Goal: Task Accomplishment & Management: Use online tool/utility

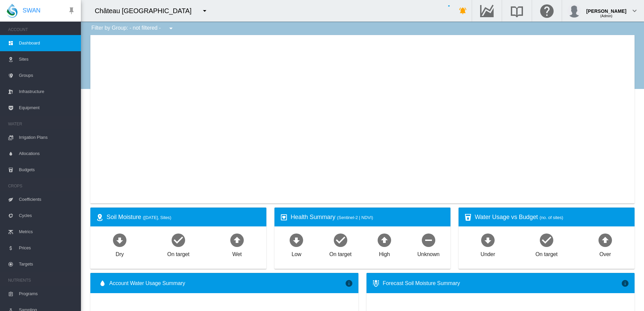
type input "**********"
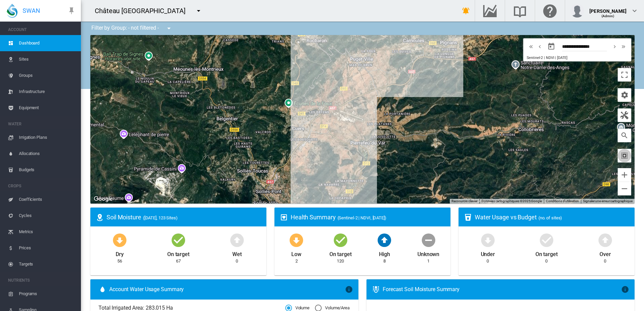
click at [620, 156] on md-icon "icon-select-all" at bounding box center [624, 156] width 8 height 8
click at [620, 95] on md-icon "icon-cog" at bounding box center [624, 95] width 8 height 8
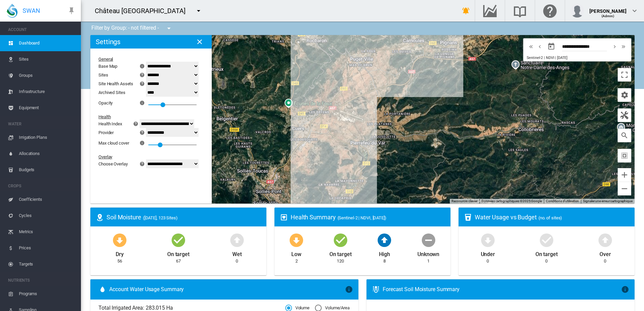
click at [198, 68] on select "**********" at bounding box center [172, 66] width 53 height 9
select select "**********"
click at [150, 62] on select "**********" at bounding box center [172, 66] width 53 height 9
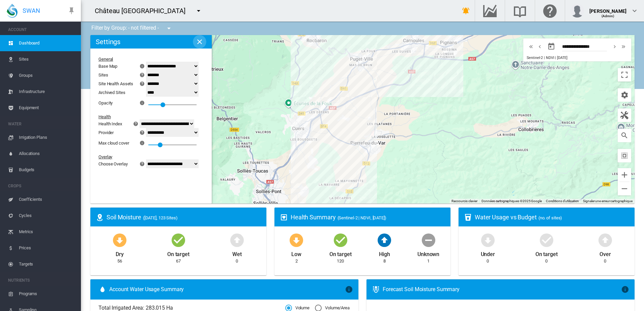
click at [199, 47] on button "button" at bounding box center [199, 41] width 13 height 13
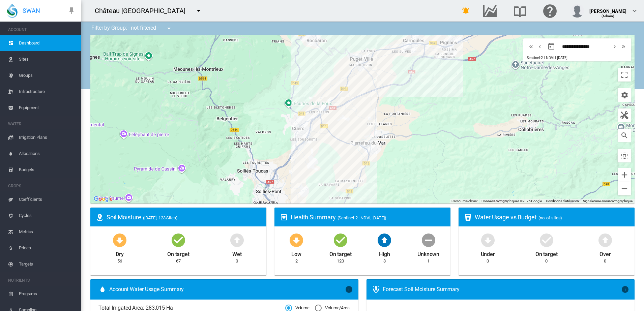
click at [166, 23] on button "button" at bounding box center [168, 28] width 13 height 13
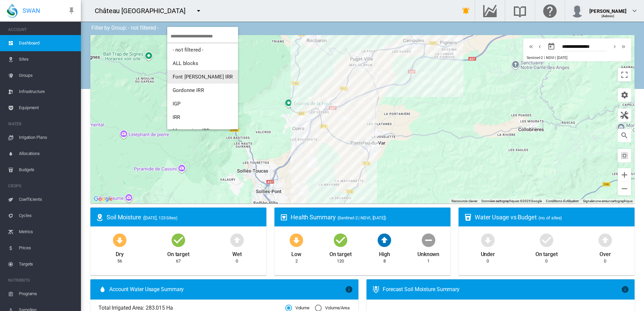
scroll to position [42, 0]
click at [183, 77] on button "IRR" at bounding box center [202, 74] width 71 height 13
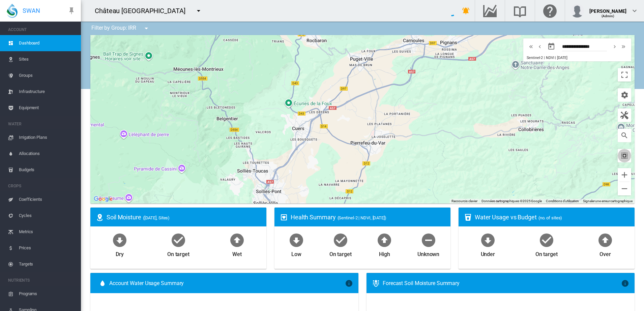
click at [620, 156] on md-icon "icon-select-all" at bounding box center [624, 156] width 8 height 8
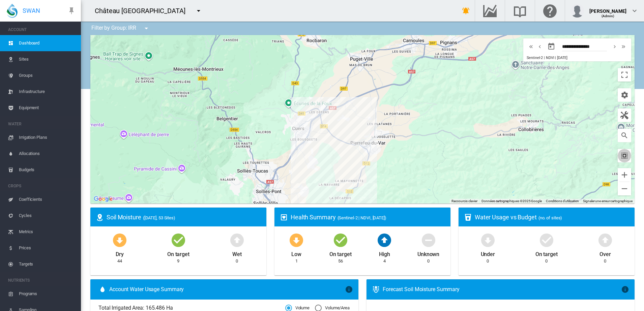
click at [620, 155] on md-icon "icon-select-all" at bounding box center [624, 156] width 8 height 8
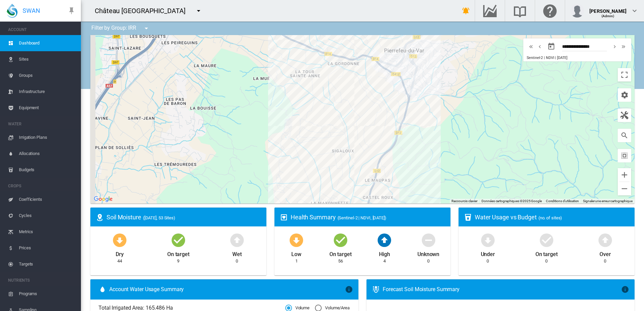
drag, startPoint x: 409, startPoint y: 139, endPoint x: 436, endPoint y: 146, distance: 27.2
click at [436, 146] on div at bounding box center [362, 119] width 544 height 169
click at [620, 94] on md-icon "icon-cog" at bounding box center [624, 95] width 8 height 8
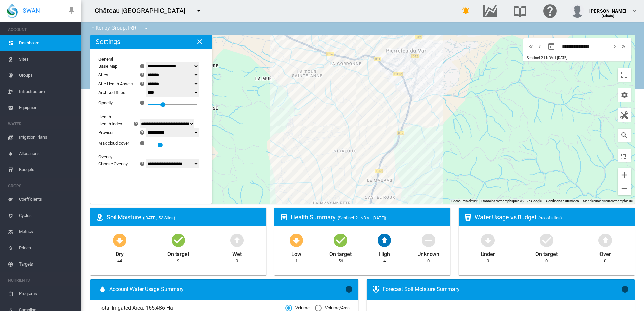
click at [174, 163] on select "**********" at bounding box center [172, 163] width 53 height 9
select select "********"
click at [150, 159] on select "**********" at bounding box center [172, 163] width 53 height 9
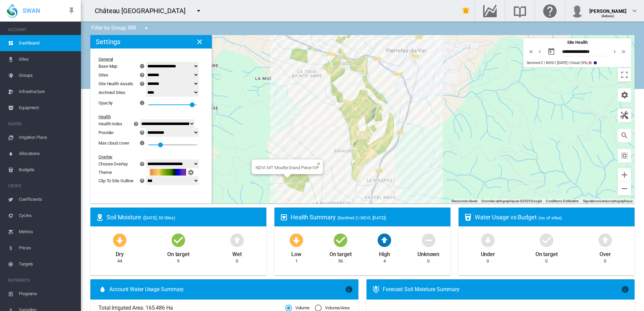
click at [290, 177] on div "NDVI: MT Moutte Grand Piece IVP" at bounding box center [362, 119] width 544 height 169
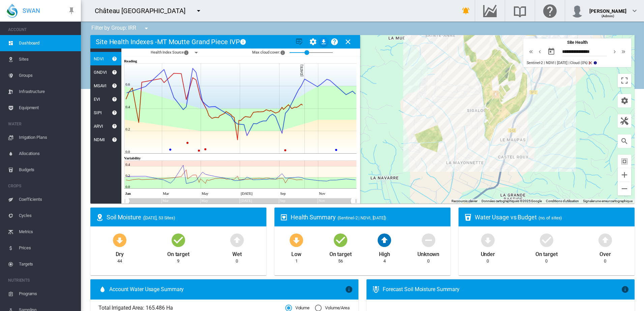
drag, startPoint x: 463, startPoint y: 156, endPoint x: 390, endPoint y: 173, distance: 74.4
click at [390, 173] on div at bounding box center [362, 119] width 544 height 169
click at [101, 72] on div "GNDVI" at bounding box center [98, 72] width 17 height 5
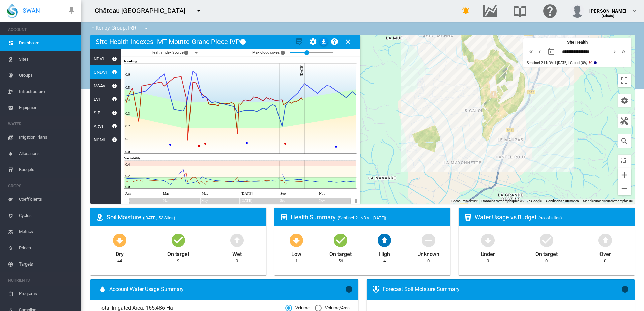
click at [99, 83] on div "MSAVI" at bounding box center [98, 85] width 16 height 5
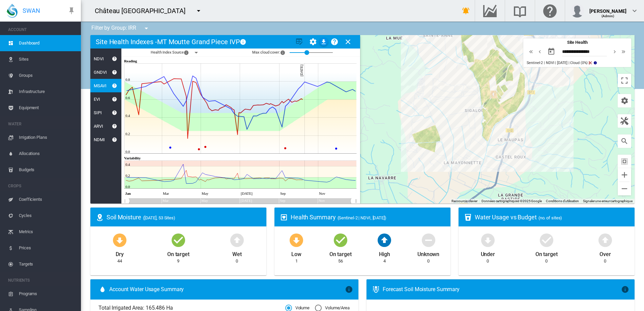
click at [96, 101] on div "EVI" at bounding box center [95, 99] width 10 height 5
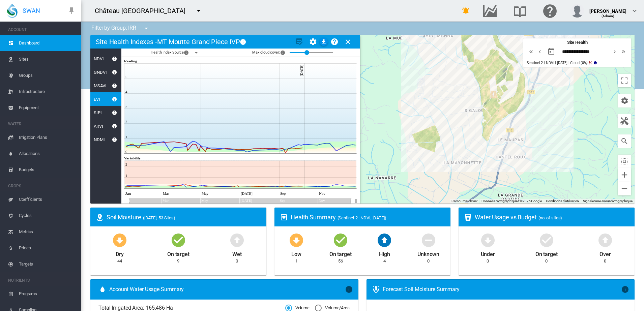
click at [98, 112] on div "SIPI" at bounding box center [95, 112] width 11 height 5
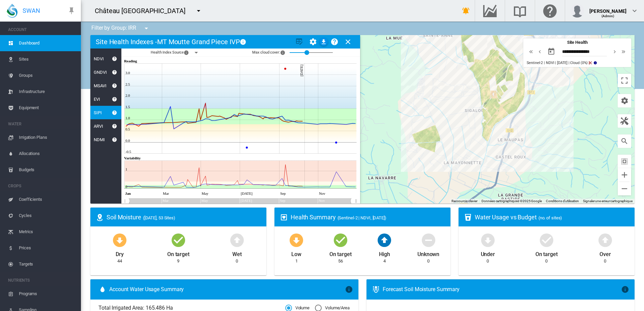
click at [99, 128] on div "ARVI" at bounding box center [96, 126] width 13 height 5
click at [101, 139] on div "NDMI" at bounding box center [97, 139] width 14 height 5
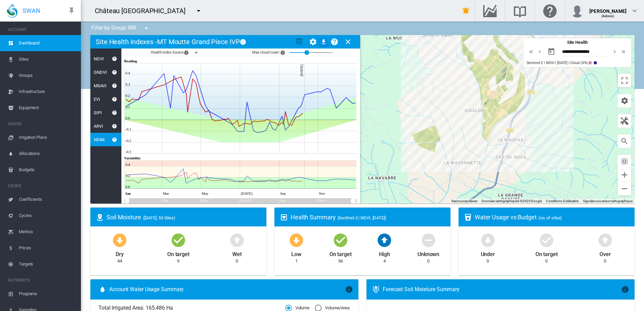
click at [102, 60] on div "NDVI" at bounding box center [96, 58] width 13 height 5
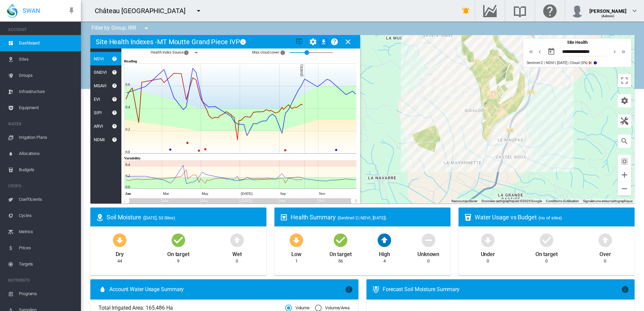
click at [195, 52] on md-icon "icon-menu-down" at bounding box center [196, 53] width 8 height 8
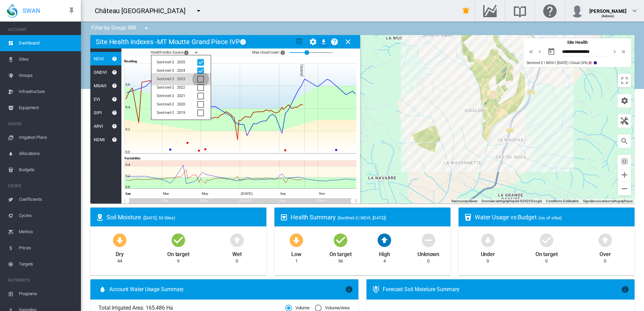
click at [199, 78] on div at bounding box center [200, 79] width 7 height 7
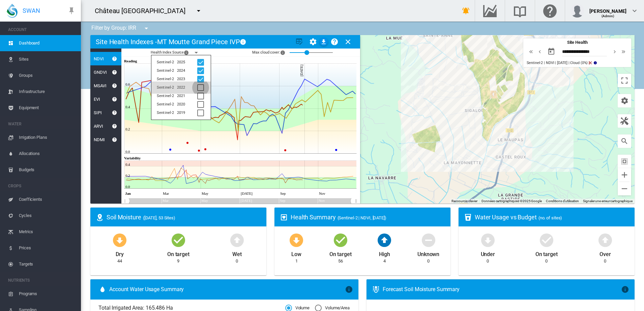
click at [202, 87] on div at bounding box center [200, 87] width 7 height 7
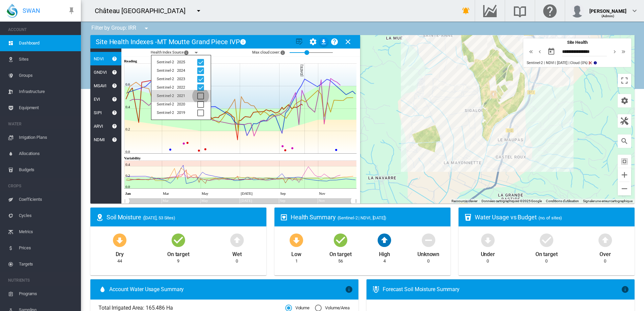
click at [202, 96] on div at bounding box center [200, 96] width 7 height 7
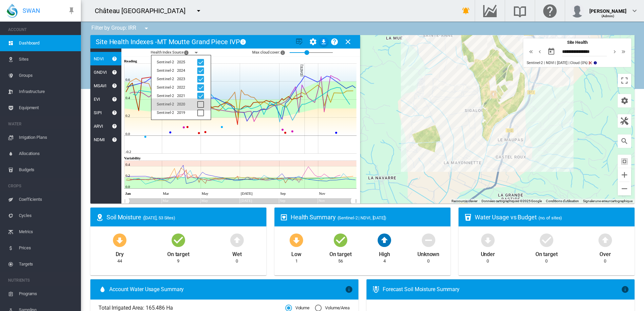
click at [203, 105] on div at bounding box center [200, 104] width 7 height 7
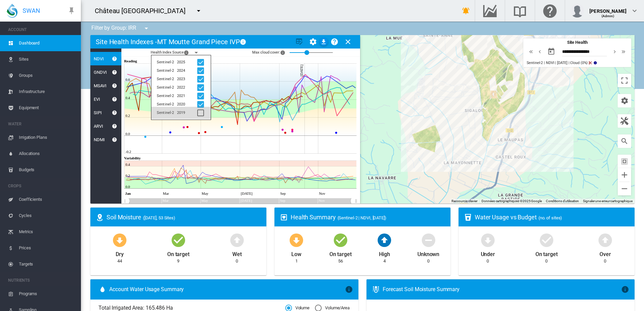
click at [203, 112] on div at bounding box center [200, 113] width 7 height 7
click at [200, 111] on div at bounding box center [200, 113] width 7 height 7
click at [200, 103] on div at bounding box center [200, 104] width 7 height 7
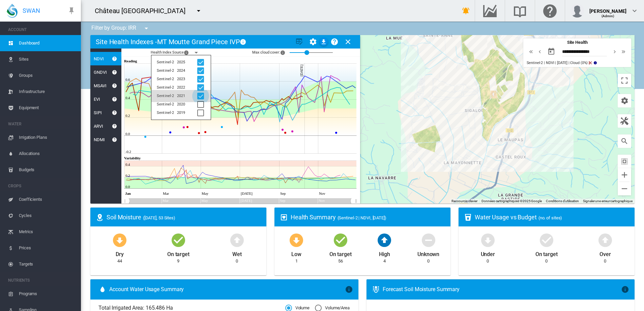
click at [200, 97] on div at bounding box center [200, 96] width 7 height 7
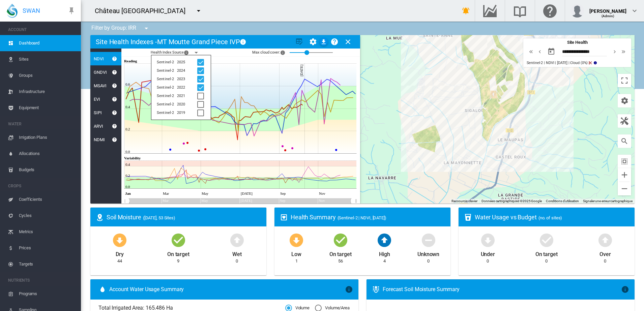
click at [213, 51] on div "Health Index Source × The year and data provider Sentinel-2 2025 Sentinel-2 202…" at bounding box center [240, 53] width 239 height 8
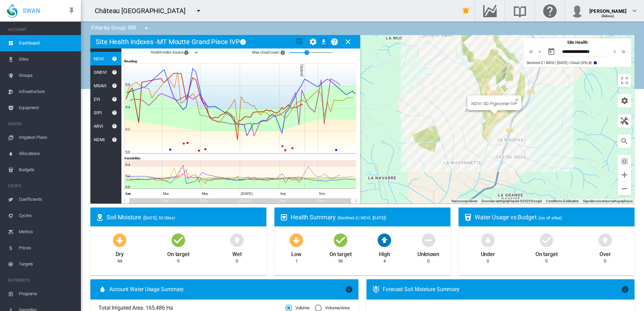
click at [491, 119] on div "NDVI: GD Pigeonnier IVP" at bounding box center [362, 119] width 544 height 169
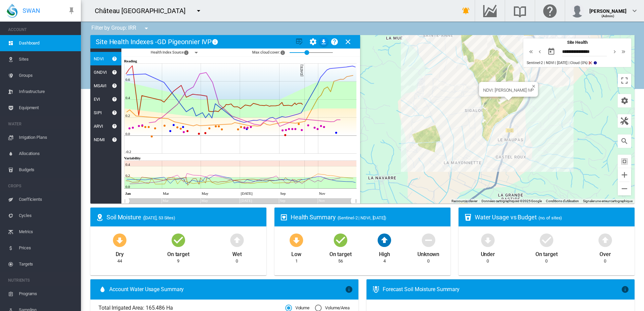
click at [508, 107] on div "NDVI: [PERSON_NAME] IVP" at bounding box center [362, 119] width 544 height 169
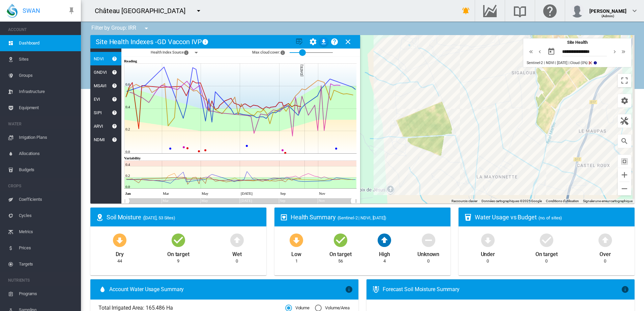
drag, startPoint x: 306, startPoint y: 53, endPoint x: 299, endPoint y: 53, distance: 7.1
click at [299, 53] on div at bounding box center [302, 52] width 7 height 7
drag, startPoint x: 299, startPoint y: 53, endPoint x: 305, endPoint y: 54, distance: 5.8
click at [305, 54] on div at bounding box center [306, 52] width 7 height 7
drag, startPoint x: 304, startPoint y: 53, endPoint x: 300, endPoint y: 53, distance: 4.7
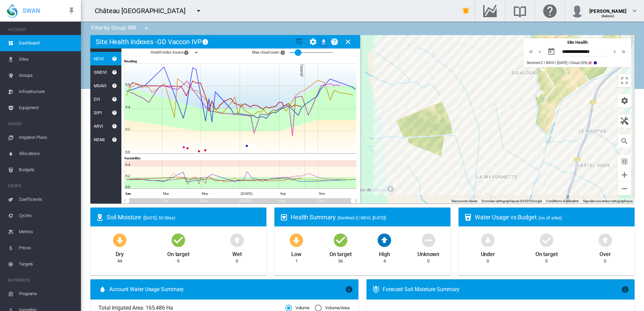
click at [300, 53] on div at bounding box center [298, 52] width 7 height 7
click at [194, 52] on md-icon "icon-menu-down" at bounding box center [196, 53] width 8 height 8
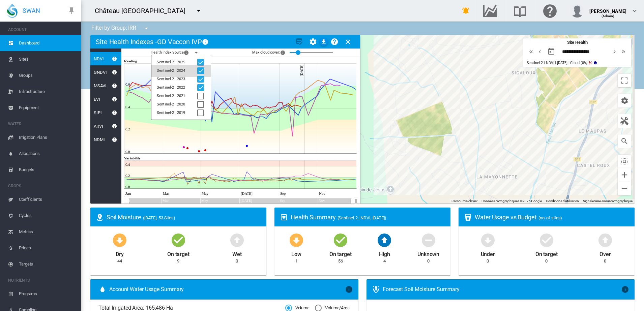
click at [200, 67] on div at bounding box center [200, 70] width 7 height 7
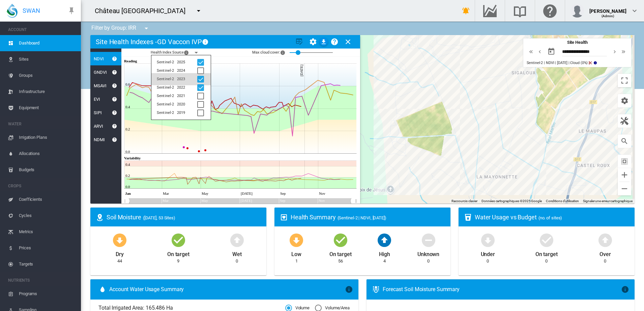
click at [200, 78] on div at bounding box center [200, 79] width 7 height 7
click at [200, 85] on div at bounding box center [200, 87] width 7 height 7
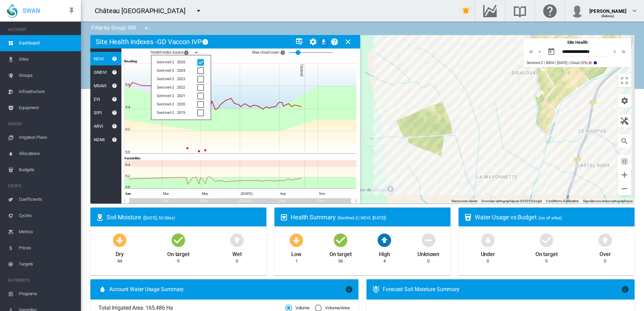
click at [226, 57] on icon at bounding box center [251, 58] width 210 height 2
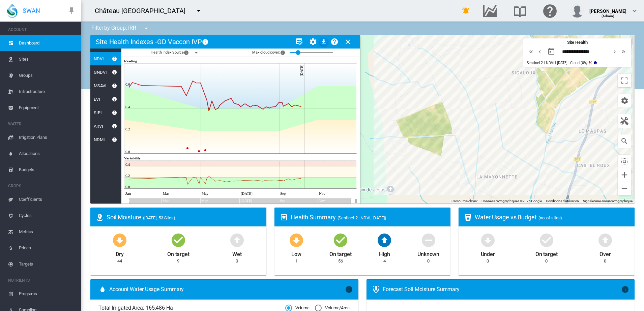
click at [35, 108] on span "Equipment" at bounding box center [47, 108] width 57 height 16
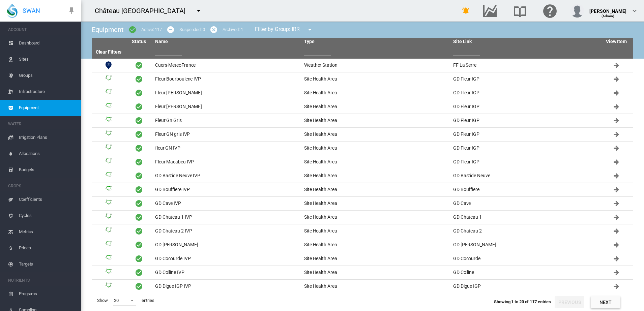
click at [313, 52] on input "text" at bounding box center [317, 51] width 27 height 10
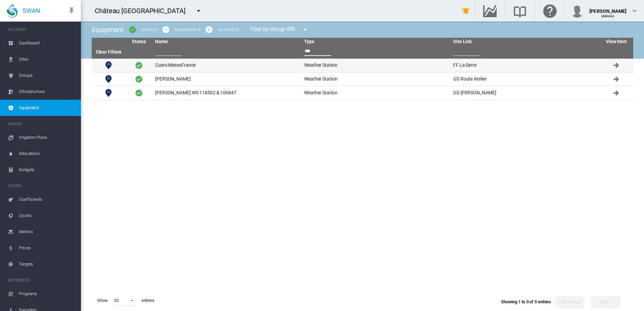
type input "***"
click at [190, 65] on td "Cuers-MeteoFrance" at bounding box center [226, 65] width 149 height 13
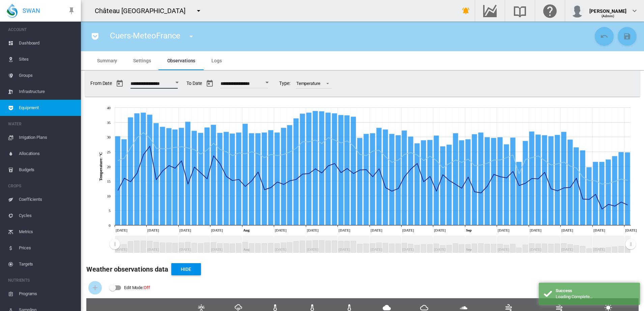
click at [162, 84] on input "**********" at bounding box center [153, 84] width 47 height 7
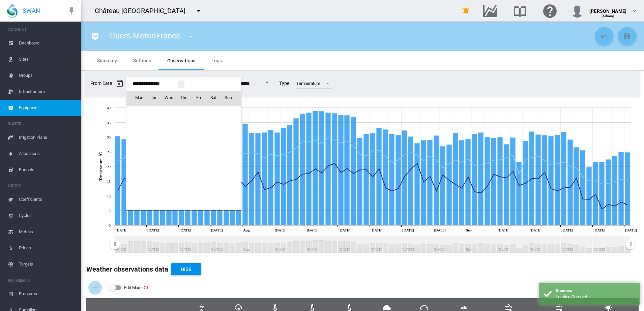
scroll to position [16612, 0]
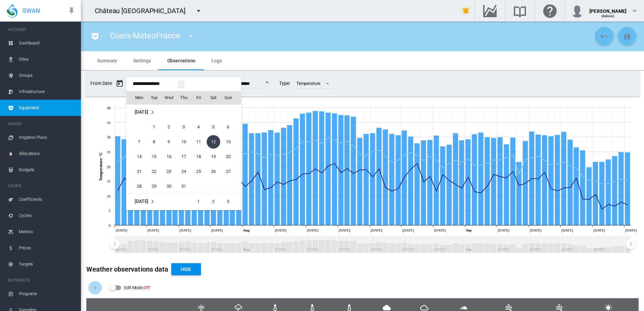
click at [145, 112] on span "Jul 2025" at bounding box center [141, 111] width 14 height 5
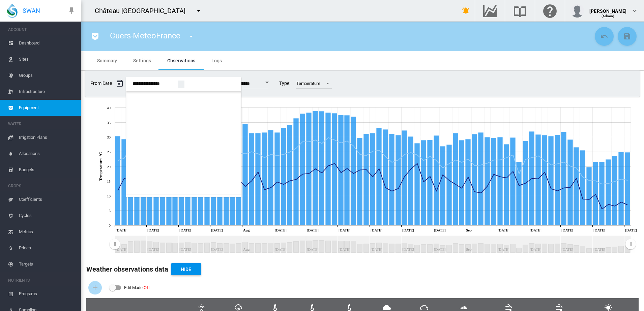
scroll to position [445, 0]
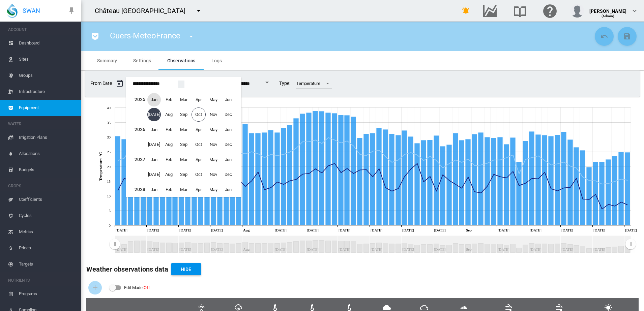
click at [156, 98] on span "Jan" at bounding box center [153, 99] width 13 height 13
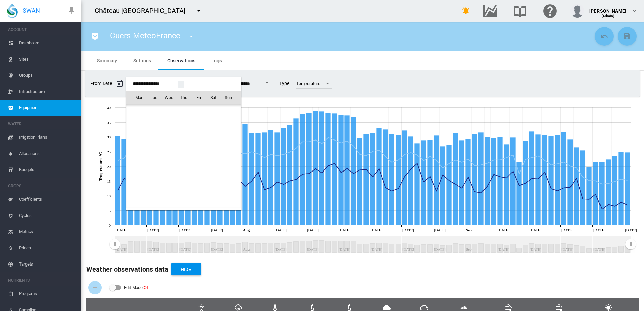
scroll to position [16076, 0]
click at [168, 129] on span "1" at bounding box center [168, 126] width 13 height 13
type input "**********"
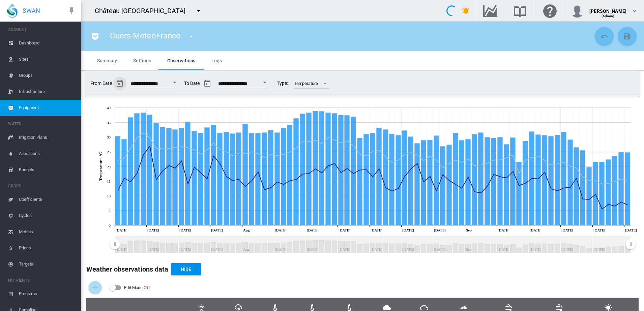
click at [236, 82] on input "**********" at bounding box center [241, 84] width 47 height 7
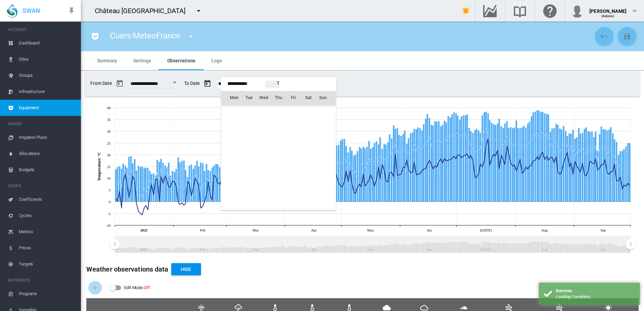
scroll to position [16880, 0]
click at [263, 129] on span "1" at bounding box center [263, 126] width 13 height 13
type input "**********"
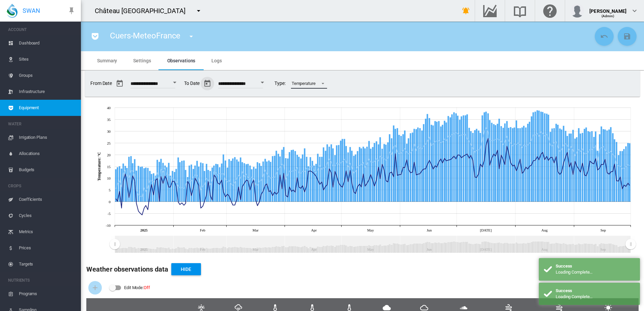
click at [325, 82] on span at bounding box center [321, 83] width 8 height 6
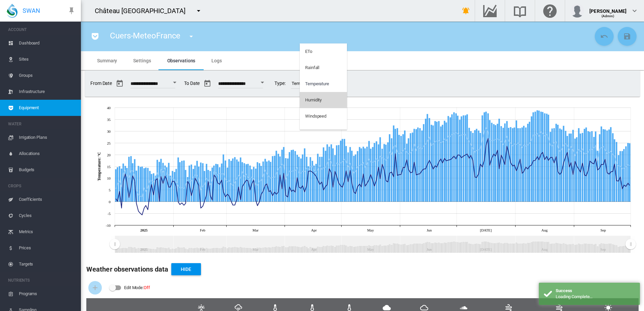
click at [320, 99] on div "Humidity" at bounding box center [313, 100] width 17 height 6
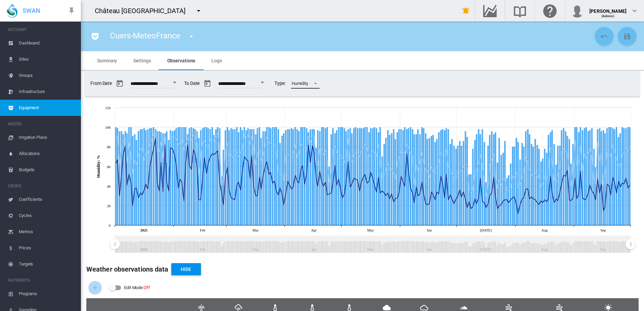
click at [317, 82] on span at bounding box center [313, 83] width 8 height 6
click at [317, 99] on div "Windspeed" at bounding box center [315, 100] width 21 height 6
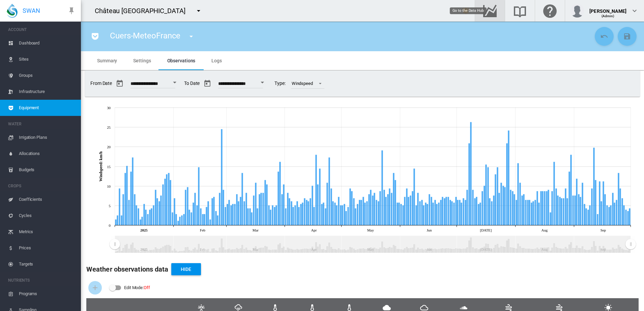
click at [497, 10] on md-icon "Go to the Data Hub" at bounding box center [490, 11] width 16 height 8
click at [25, 58] on span "Sites" at bounding box center [47, 59] width 57 height 16
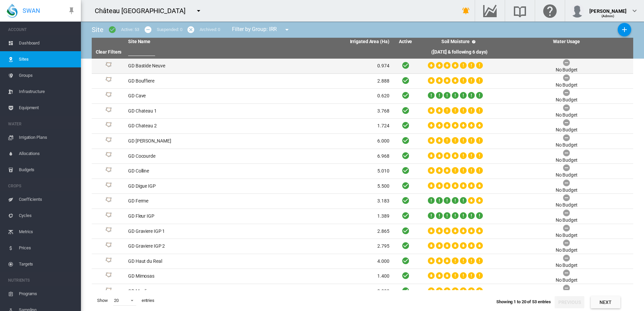
click at [153, 65] on td "GD Bastide Neuve" at bounding box center [191, 66] width 133 height 15
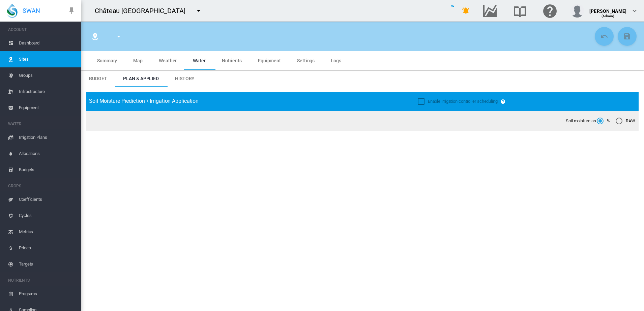
type input "**********"
type input "*****"
type input "********"
type input "*******"
type input "**"
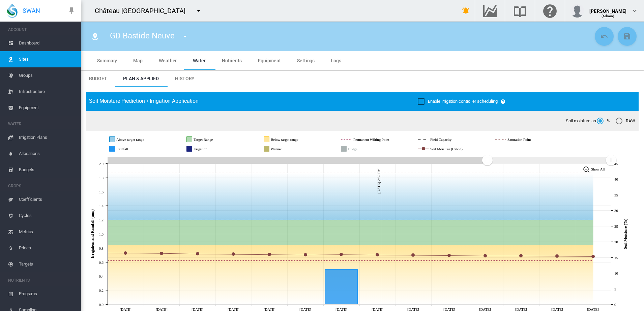
click at [109, 60] on span "Summary" at bounding box center [107, 60] width 20 height 5
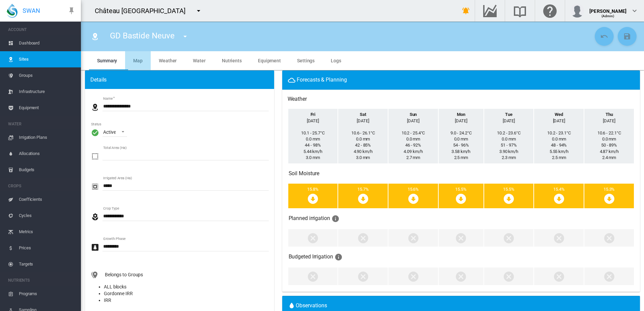
click at [139, 59] on span "Map" at bounding box center [137, 60] width 9 height 5
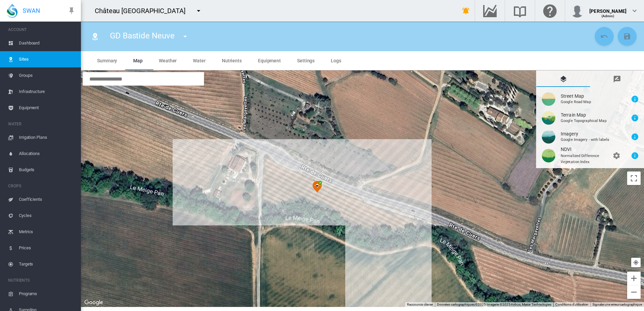
click at [162, 57] on md-tab-item "Weather" at bounding box center [168, 60] width 34 height 19
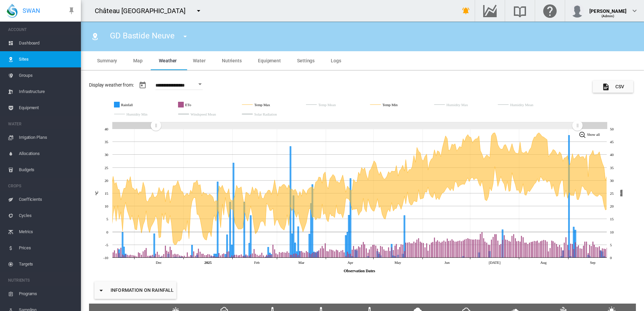
drag, startPoint x: 607, startPoint y: 122, endPoint x: 577, endPoint y: 127, distance: 30.7
click at [577, 127] on rect "Zoom chart using cursor arrows" at bounding box center [577, 126] width 8 height 7
click at [199, 61] on span "Water" at bounding box center [199, 60] width 13 height 5
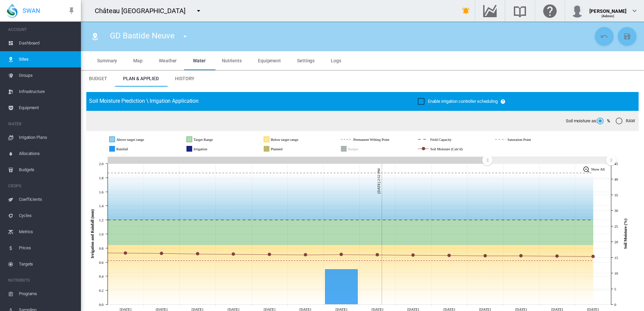
click at [183, 78] on span "History" at bounding box center [185, 78] width 20 height 5
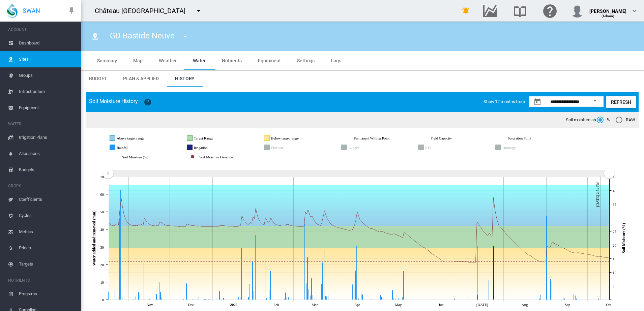
click at [108, 173] on rect "Zoom chart using cursor arrows" at bounding box center [108, 174] width 8 height 7
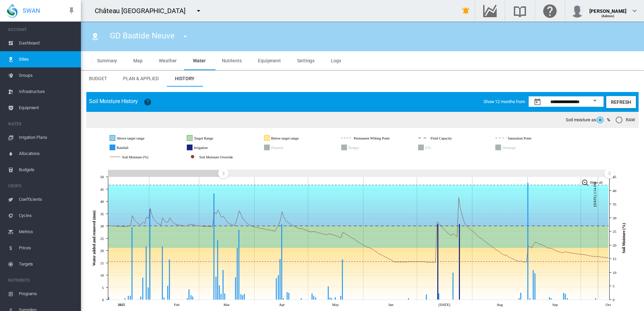
drag, startPoint x: 109, startPoint y: 175, endPoint x: 223, endPoint y: 173, distance: 113.9
click at [223, 173] on rect "Zoom chart using cursor arrows" at bounding box center [223, 174] width 8 height 7
click at [507, 147] on rect "Drainage" at bounding box center [518, 148] width 37 height 6
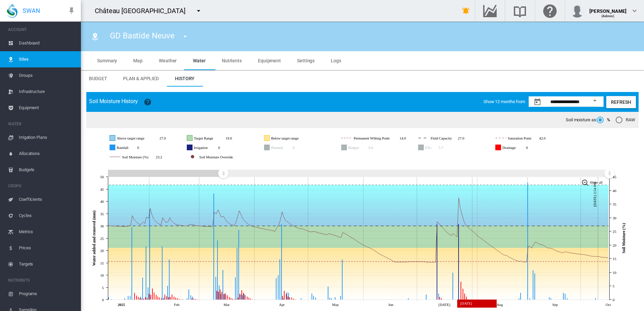
click at [479, 293] on icon at bounding box center [357, 274] width 503 height 52
click at [497, 146] on icon "Drainage" at bounding box center [497, 147] width 5 height 5
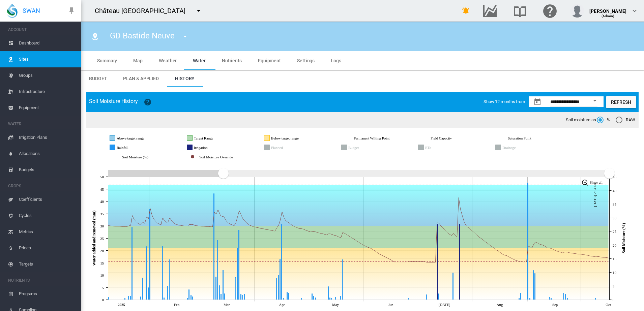
click at [450, 137] on rect "Field Capacity" at bounding box center [452, 138] width 46 height 6
click at [447, 136] on rect "Field Capacity" at bounding box center [452, 138] width 46 height 6
click at [497, 149] on g "Above target range Target Range Below target range Permanent Wilting Point Fiel…" at bounding box center [358, 147] width 501 height 31
click at [497, 148] on icon "Drainage" at bounding box center [497, 147] width 5 height 5
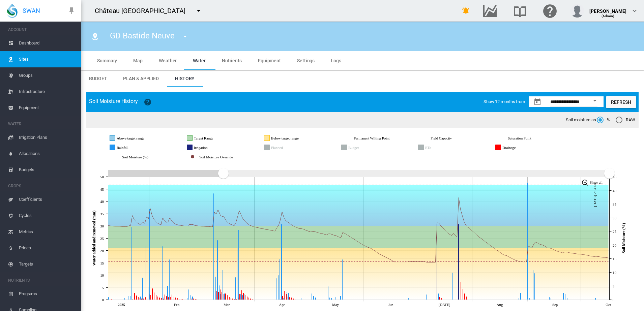
click at [497, 148] on icon "Drainage" at bounding box center [497, 147] width 5 height 5
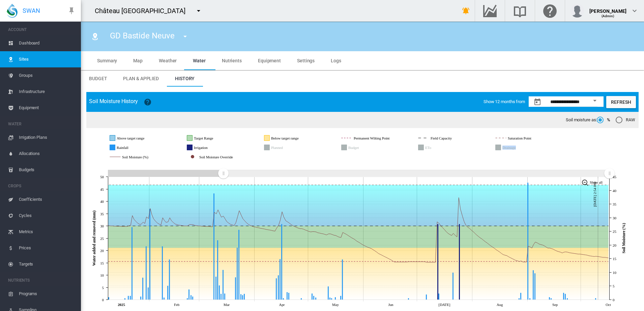
click at [497, 148] on icon "Drainage" at bounding box center [497, 147] width 5 height 5
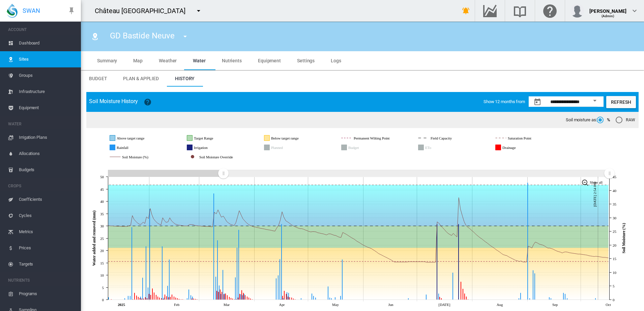
click at [268, 62] on span "Equipment" at bounding box center [269, 60] width 23 height 5
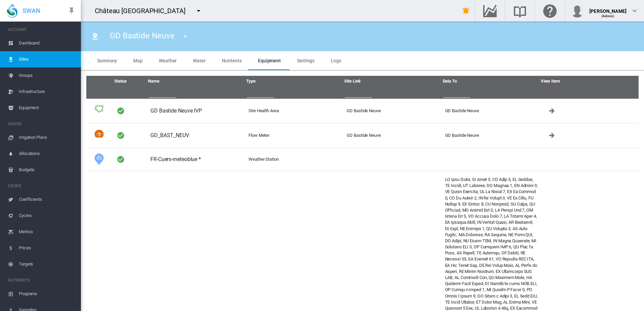
click at [303, 61] on span "Settings" at bounding box center [306, 60] width 18 height 5
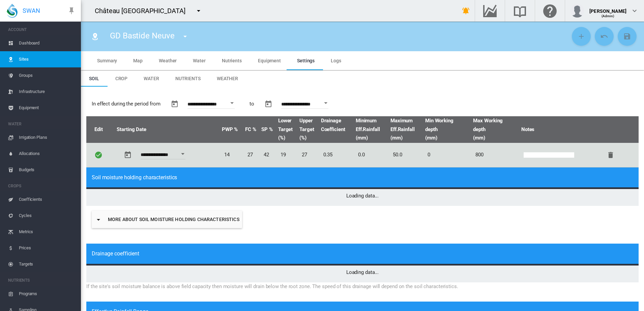
type input "*"
type input "**"
type input "*****"
type input "***"
type input "****"
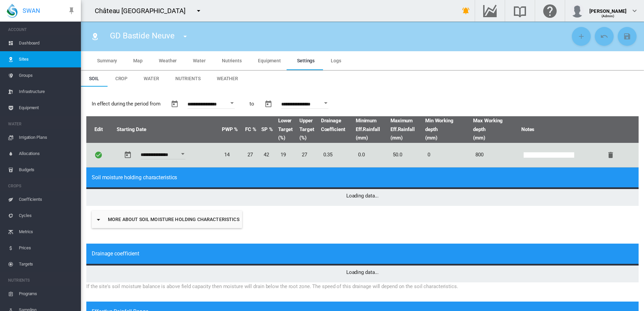
type input "*****"
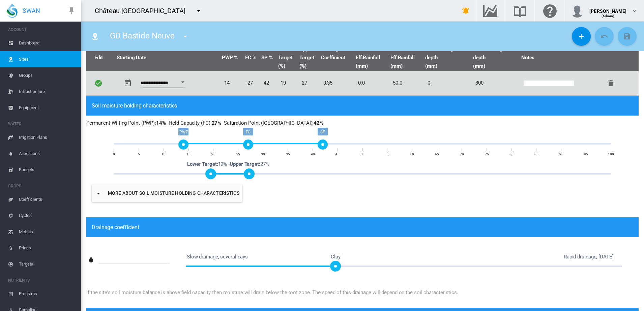
scroll to position [84, 0]
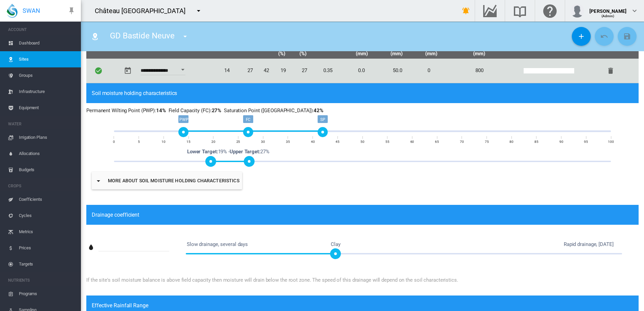
click at [183, 179] on button "More about soil moisture holding characteristics" at bounding box center [167, 181] width 150 height 18
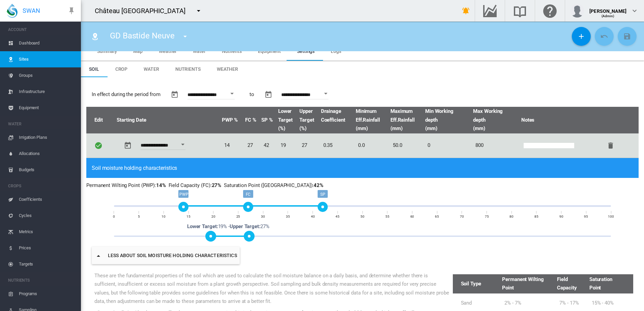
scroll to position [0, 0]
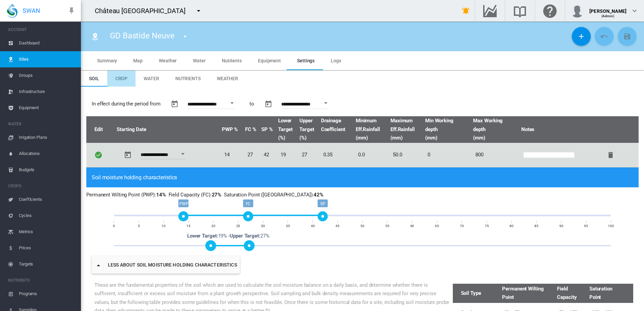
click at [126, 78] on span "Crop" at bounding box center [121, 78] width 12 height 5
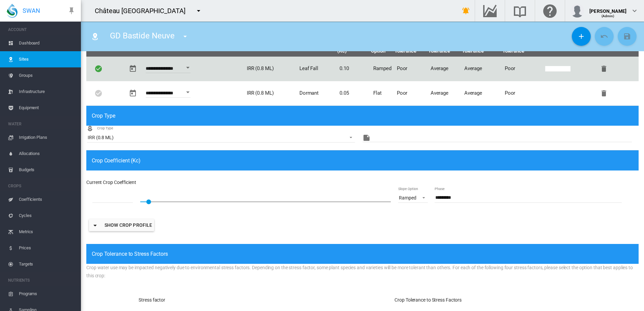
scroll to position [42, 0]
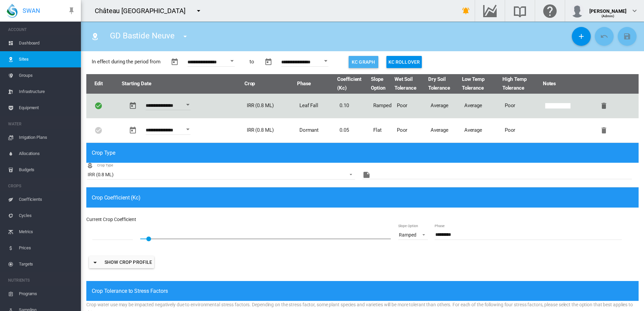
click at [378, 59] on button "Kc Graph" at bounding box center [363, 62] width 30 height 12
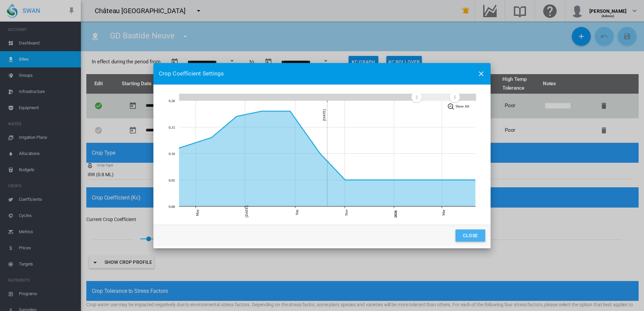
click at [478, 233] on button "Close" at bounding box center [470, 236] width 30 height 12
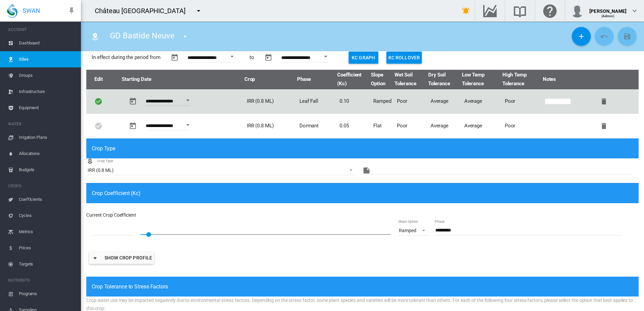
scroll to position [0, 0]
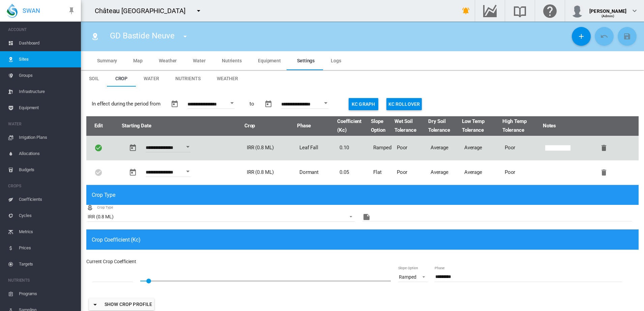
click at [146, 74] on md-tab-item "Water" at bounding box center [151, 78] width 32 height 16
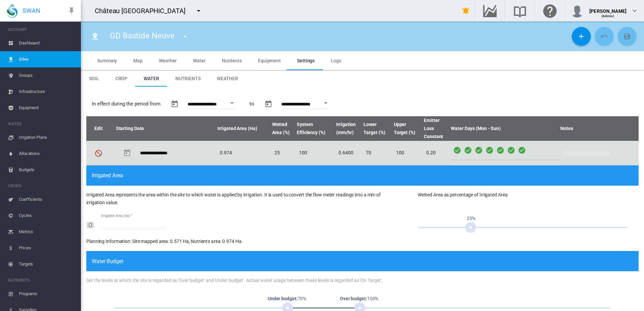
click at [221, 78] on span "Weather" at bounding box center [227, 78] width 21 height 5
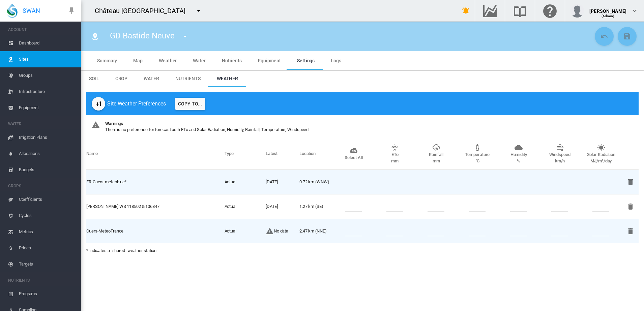
click at [27, 75] on span "Groups" at bounding box center [47, 75] width 57 height 16
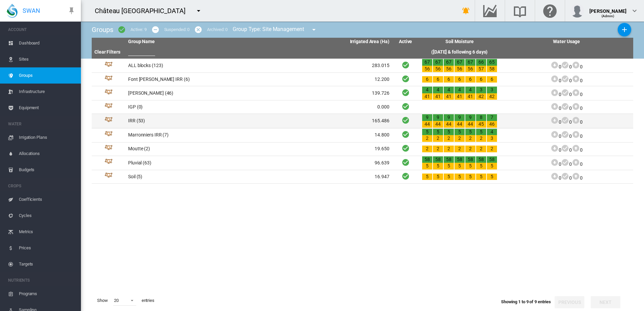
click at [130, 122] on td "IRR (53)" at bounding box center [191, 121] width 133 height 14
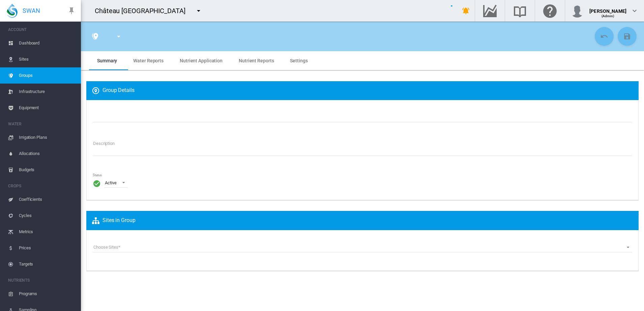
type input "***"
type textarea "**********"
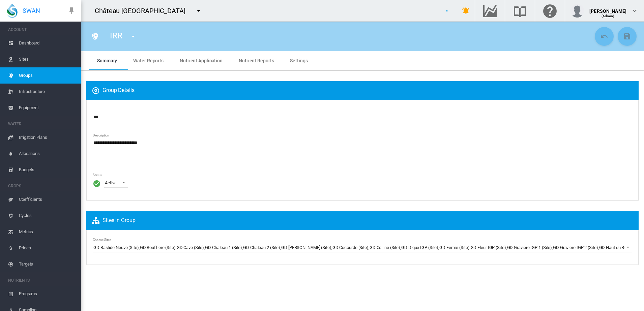
click at [152, 61] on span "Water Reports" at bounding box center [148, 60] width 30 height 5
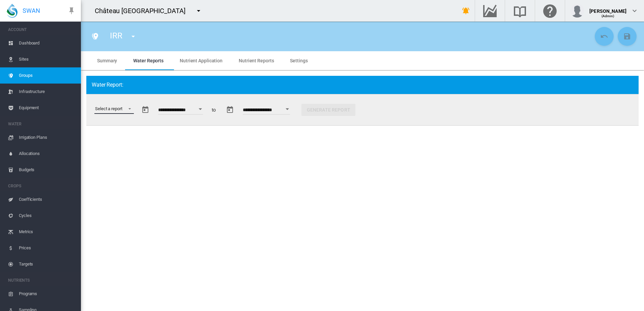
click at [126, 108] on md-select "Select a report Data Extract Irrigation Planned and Applied Soil Moisture Statu…" at bounding box center [113, 109] width 39 height 10
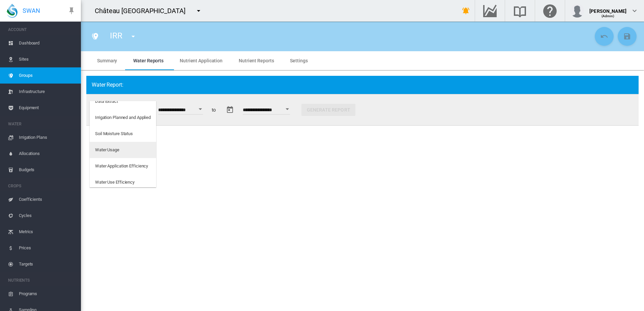
scroll to position [11, 0]
click at [120, 150] on md-option "Water Usage" at bounding box center [123, 147] width 66 height 16
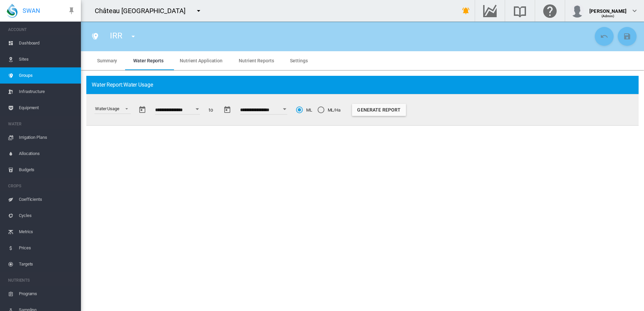
click at [186, 109] on input "**********" at bounding box center [177, 111] width 45 height 7
click at [199, 110] on button "Open calendar" at bounding box center [197, 109] width 12 height 12
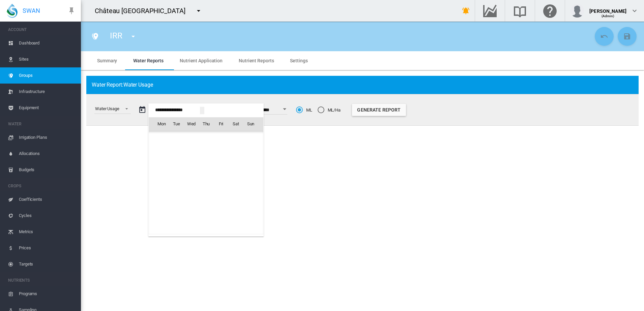
scroll to position [16880, 0]
click at [171, 135] on span "Oct 2025" at bounding box center [164, 137] width 14 height 5
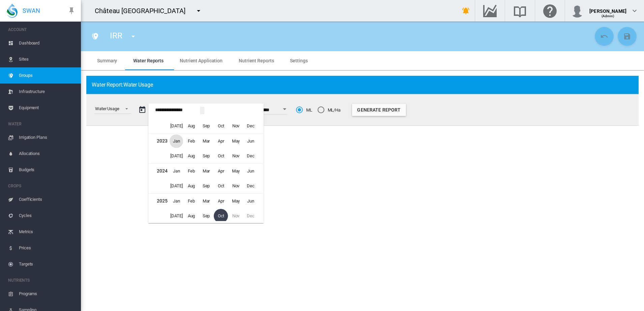
click at [177, 143] on span "Jan" at bounding box center [176, 140] width 13 height 13
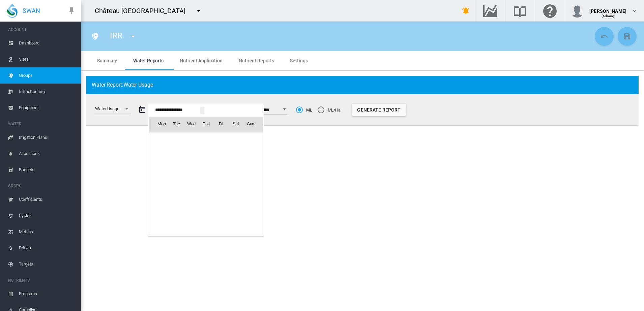
scroll to position [13933, 0]
click at [251, 137] on span "1" at bounding box center [250, 138] width 13 height 13
type input "**********"
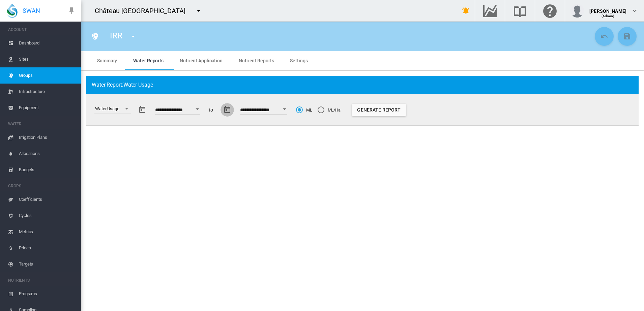
click at [233, 109] on button "button" at bounding box center [226, 109] width 13 height 13
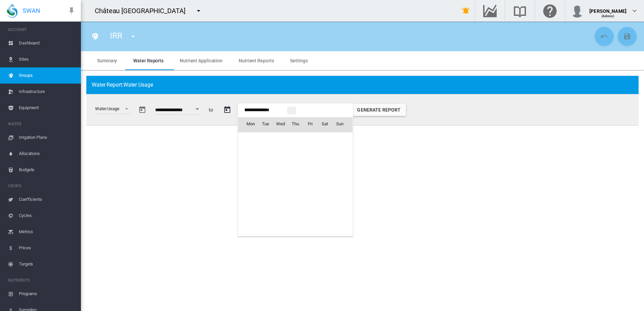
scroll to position [2947, 0]
click at [257, 138] on span "Oct 2025" at bounding box center [253, 137] width 14 height 5
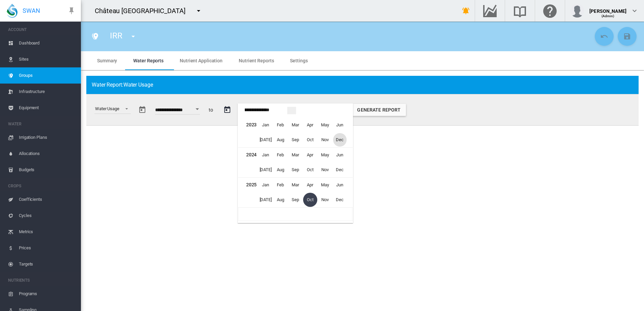
click at [343, 142] on span "Dec" at bounding box center [339, 139] width 13 height 13
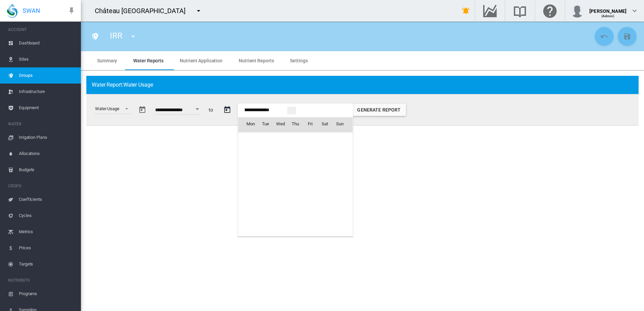
scroll to position [982, 0]
click at [343, 198] on span "31" at bounding box center [339, 197] width 13 height 13
type input "**********"
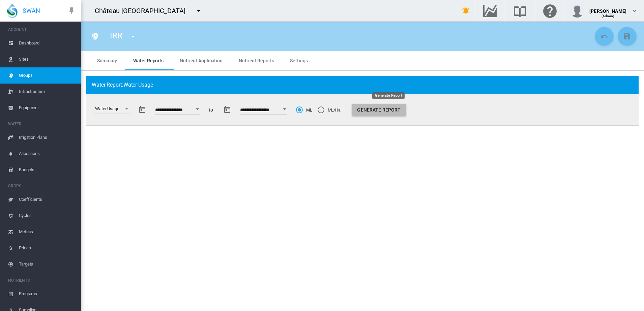
click at [380, 112] on button "Generate Report" at bounding box center [379, 110] width 54 height 12
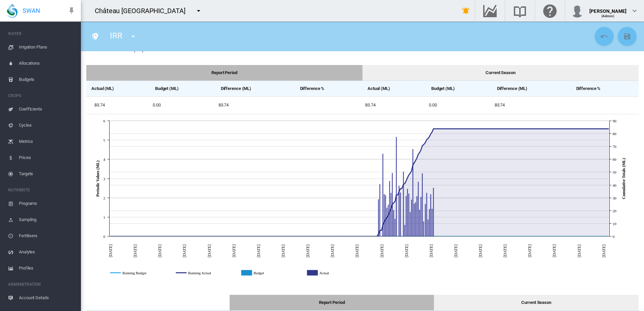
scroll to position [101, 0]
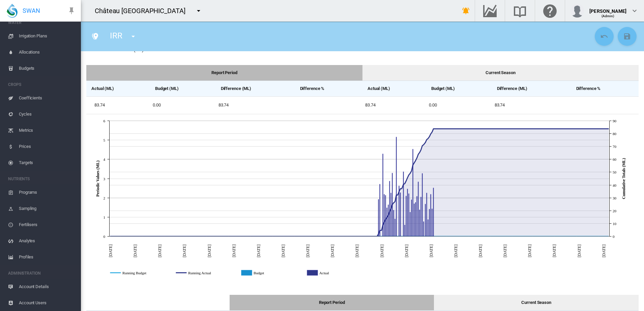
click at [35, 302] on span "Account Users" at bounding box center [47, 303] width 57 height 16
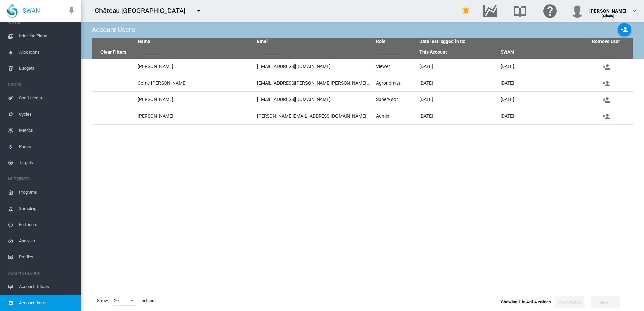
click at [47, 32] on span "Irrigation Plans" at bounding box center [47, 36] width 57 height 16
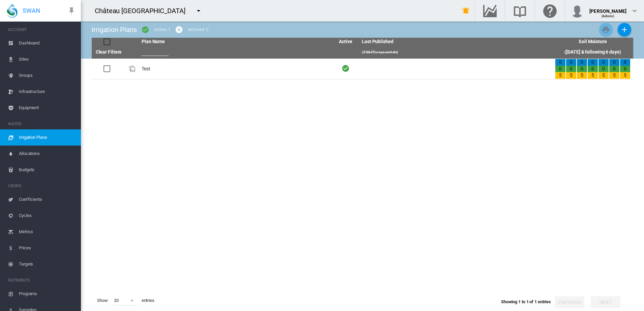
click at [40, 41] on span "Dashboard" at bounding box center [47, 43] width 57 height 16
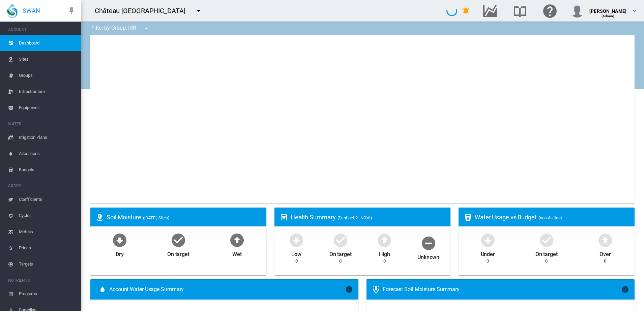
type input "**********"
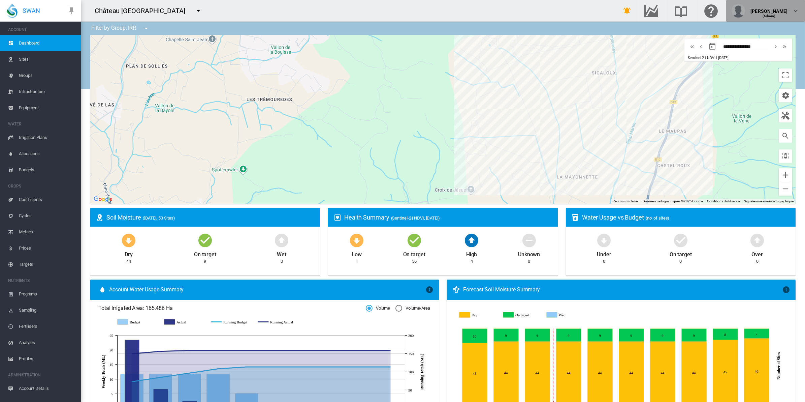
click at [643, 5] on div "[PERSON_NAME]" at bounding box center [769, 8] width 37 height 7
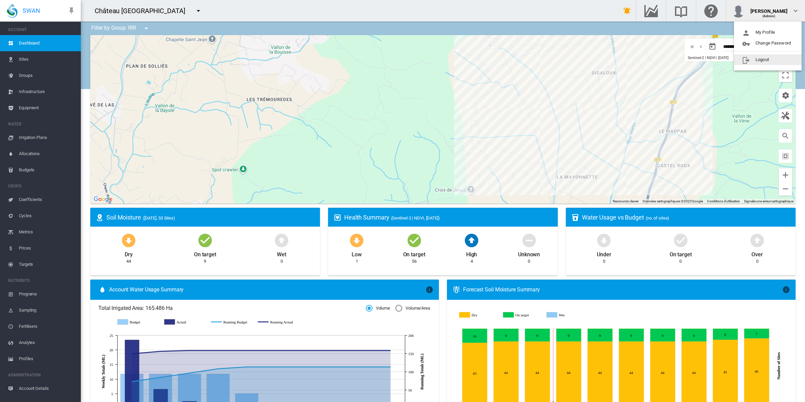
click at [643, 60] on button "Logout" at bounding box center [768, 59] width 68 height 11
